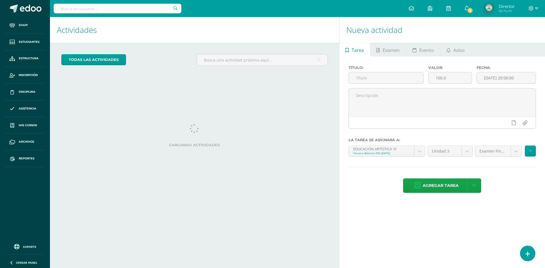
click at [99, 11] on input "text" at bounding box center [118, 9] width 128 height 10
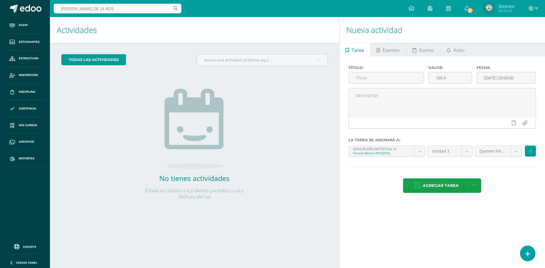
type input "SANTOS DE LA ROSA"
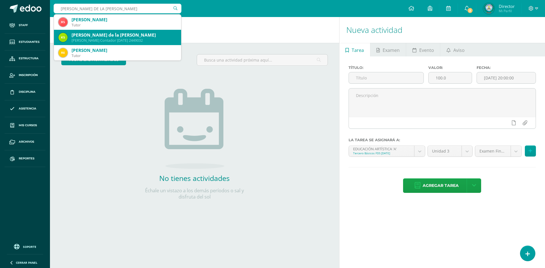
click at [114, 33] on div "Katherine Esmeralda Santos de la Rosa" at bounding box center [124, 35] width 105 height 6
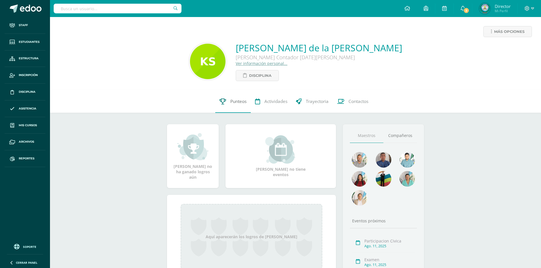
click at [226, 106] on link "Punteos" at bounding box center [232, 101] width 35 height 23
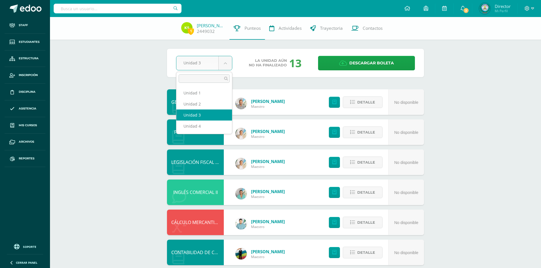
click at [228, 62] on body "Staff Estudiantes Estructura Inscripción Disciplina Asistencia Mis cursos Archi…" at bounding box center [270, 183] width 541 height 367
select select "Unidad 2"
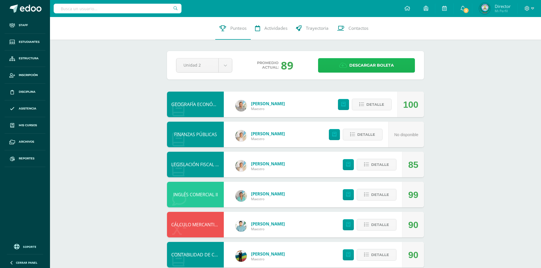
click at [335, 62] on link "Descargar boleta" at bounding box center [366, 65] width 97 height 14
